Goal: Obtain resource: Download file/media

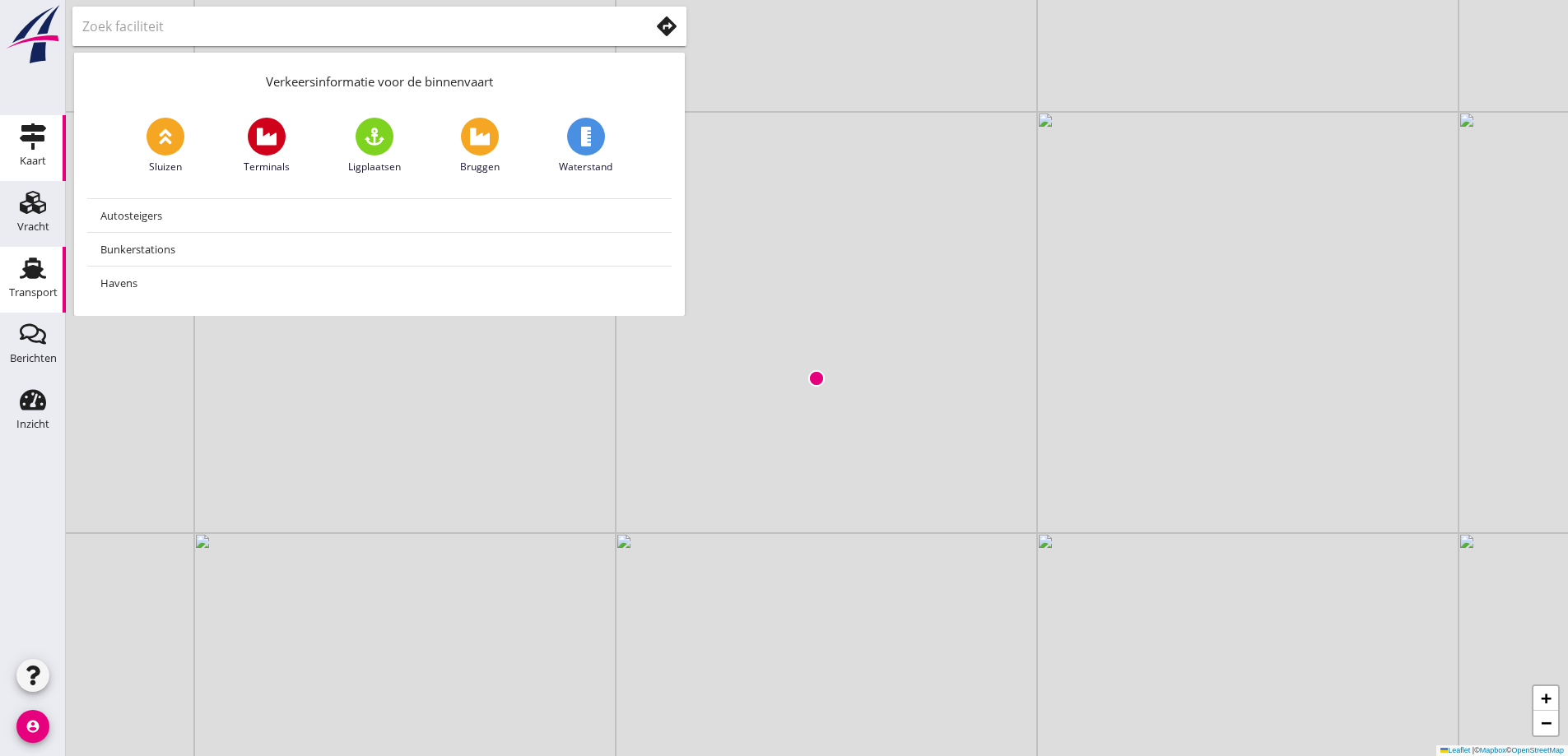
click at [39, 278] on icon "Transport" at bounding box center [32, 268] width 26 height 26
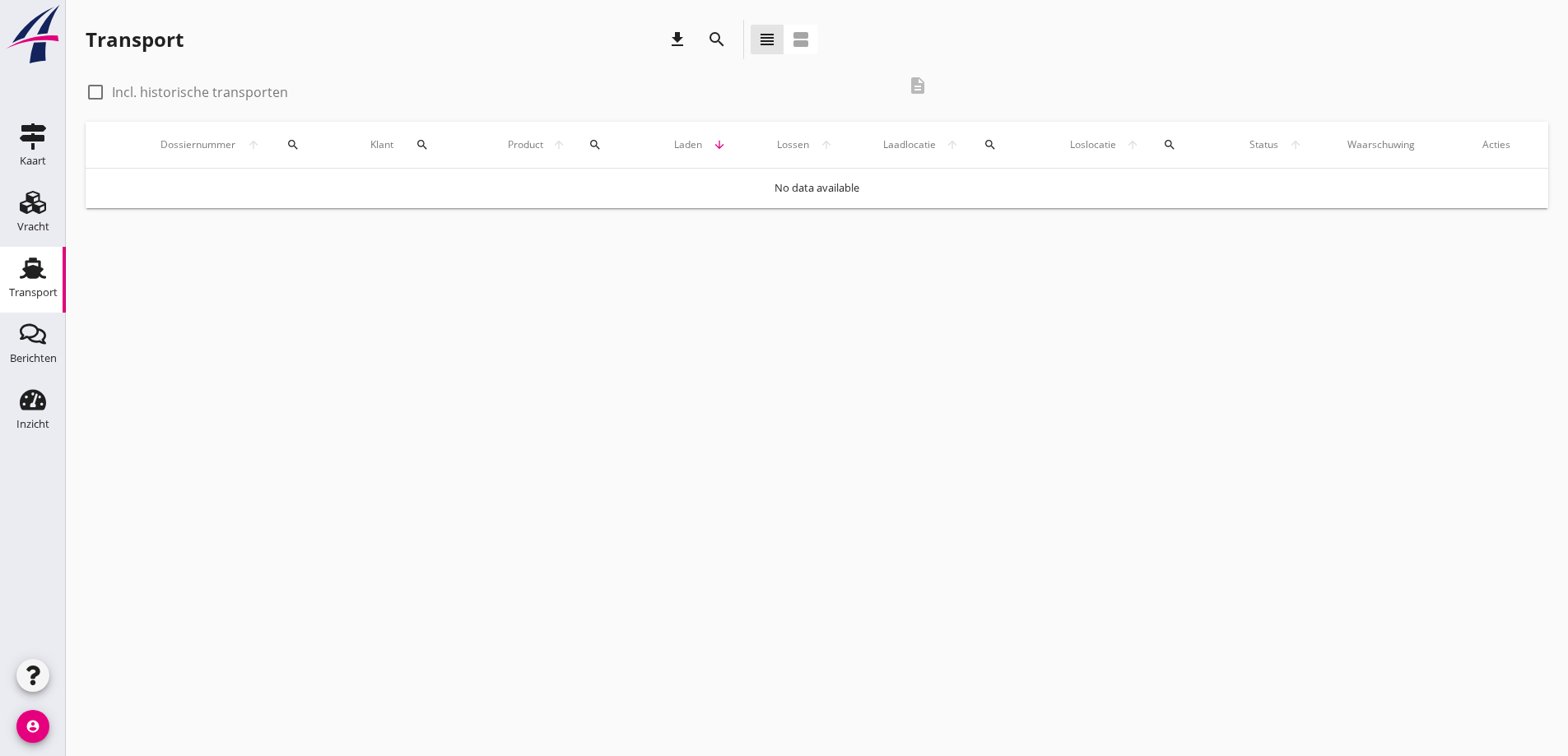
click at [91, 92] on div at bounding box center [95, 91] width 28 height 28
checkbox input "true"
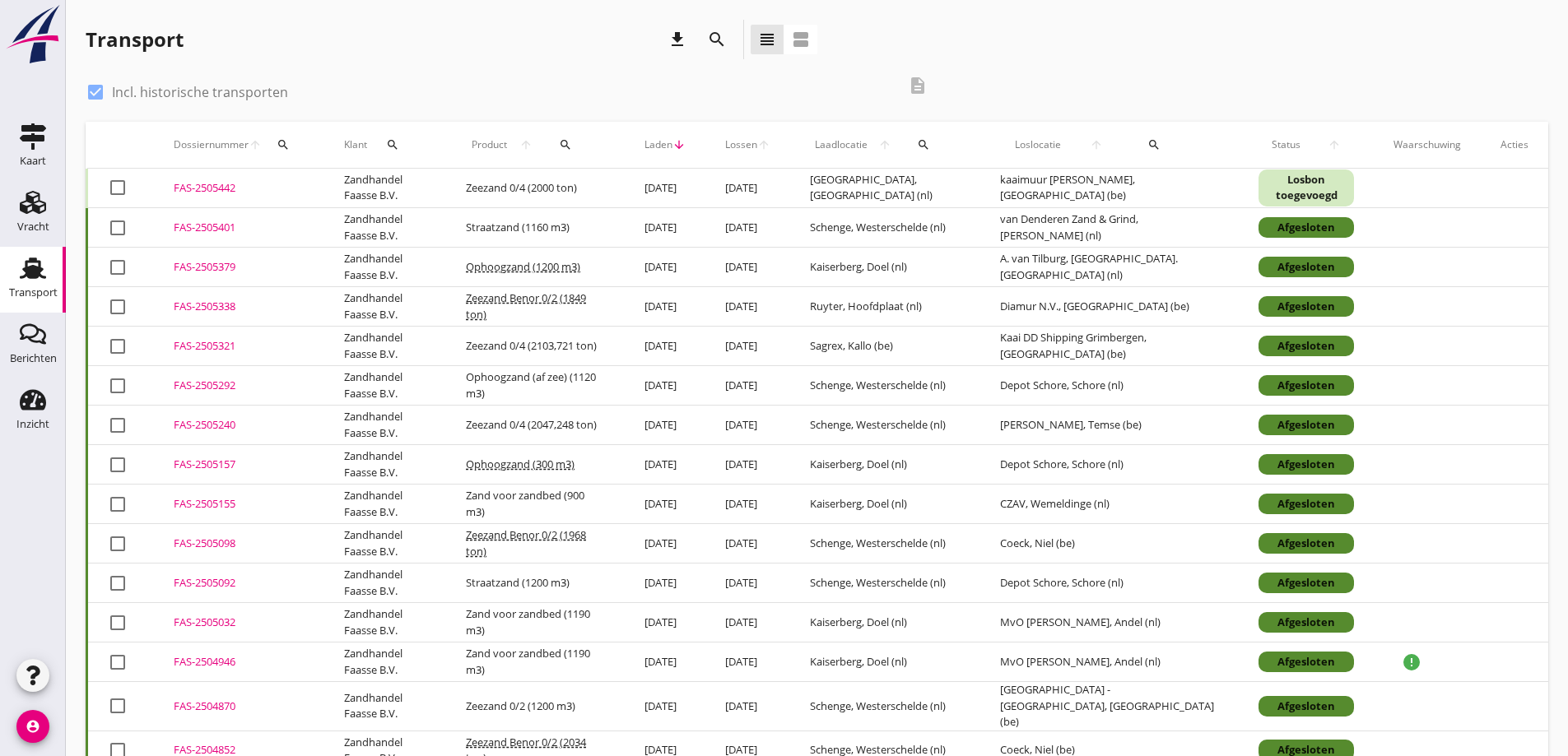
click at [220, 186] on div "FAS-2505442" at bounding box center [239, 188] width 131 height 16
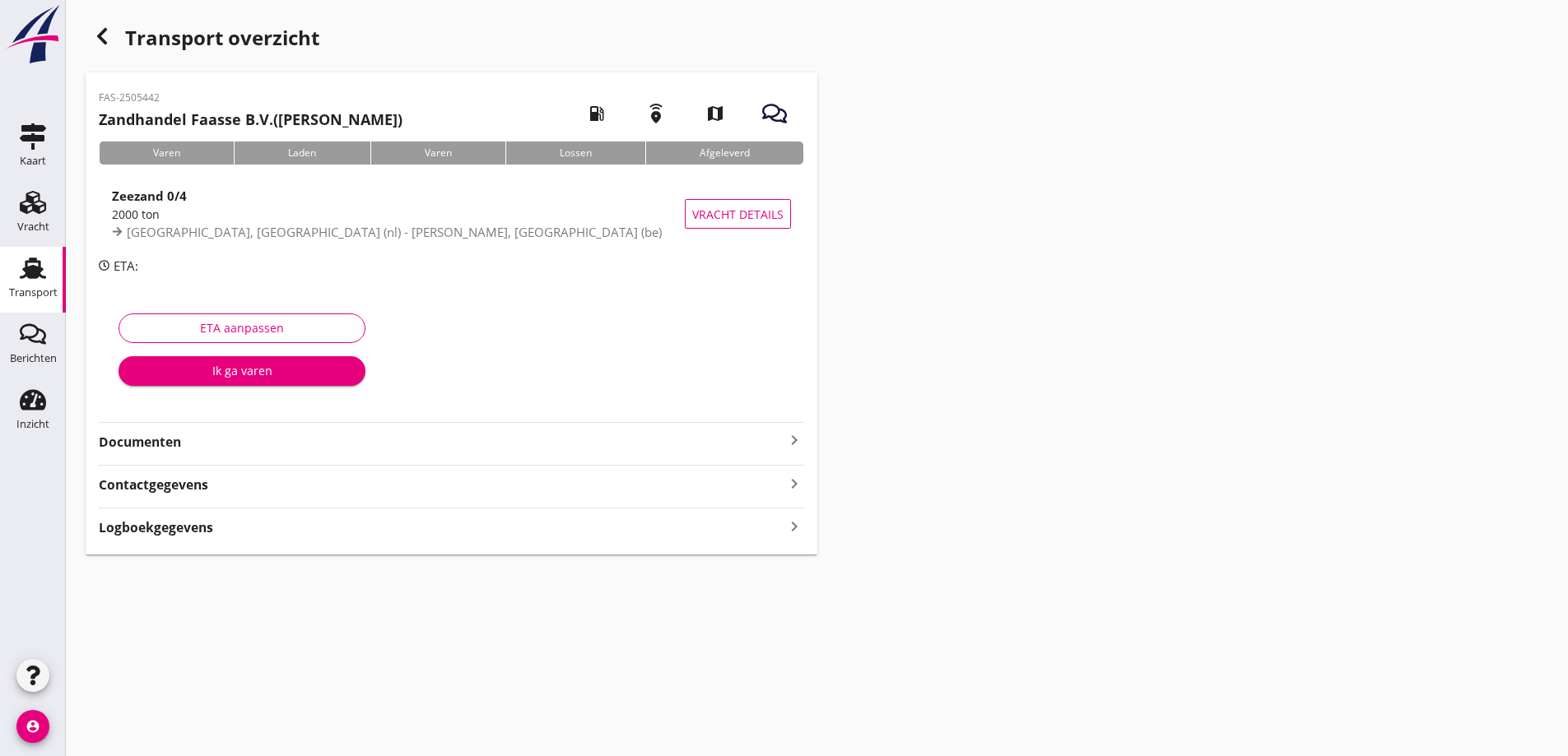
click at [179, 435] on strong "Documenten" at bounding box center [441, 442] width 685 height 19
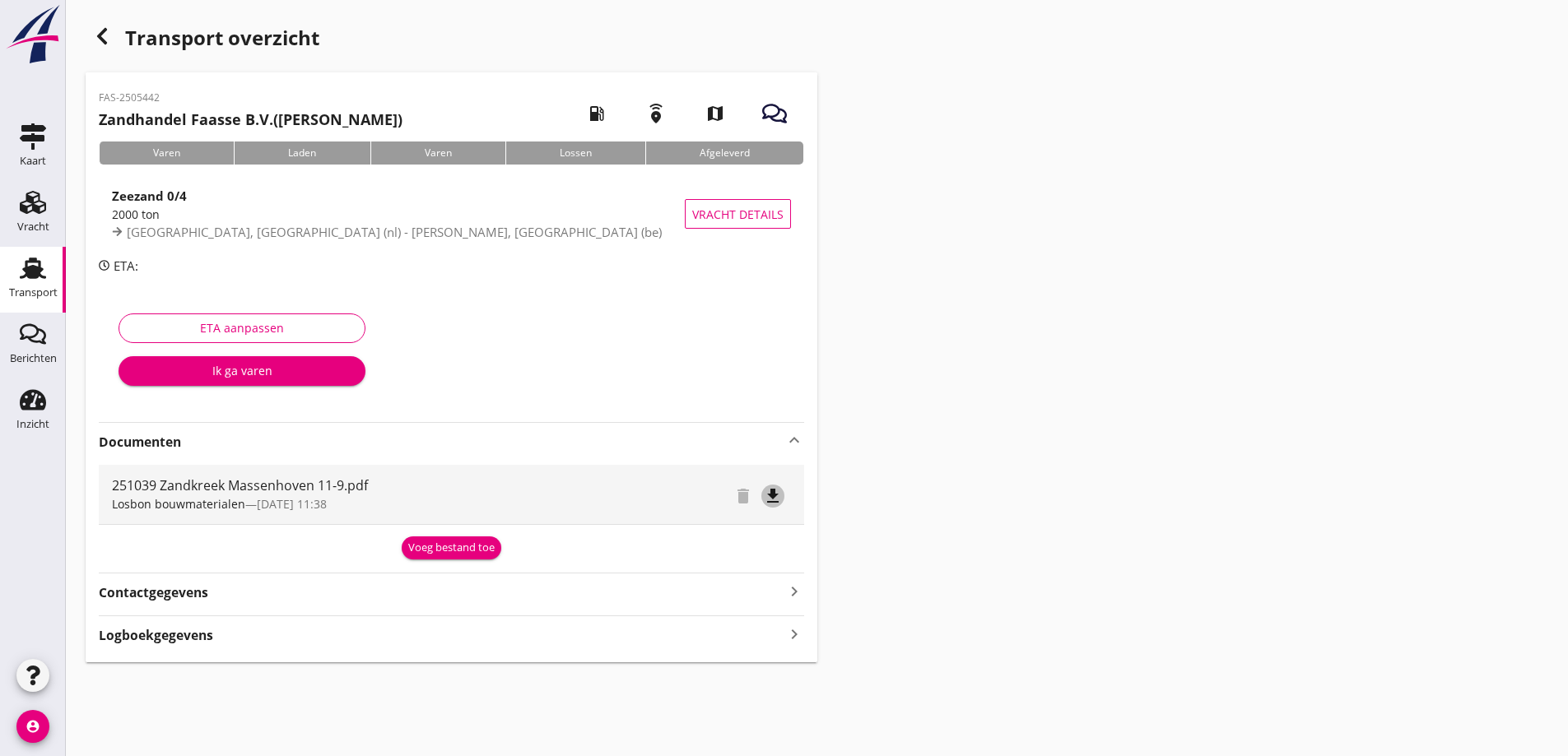
click at [770, 500] on icon "file_download" at bounding box center [772, 496] width 20 height 20
